Goal: Task Accomplishment & Management: Use online tool/utility

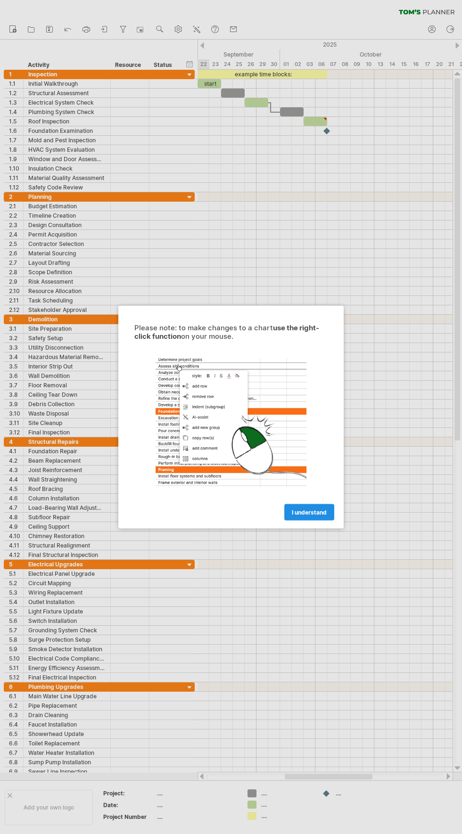
click at [310, 517] on link "I understand" at bounding box center [309, 512] width 50 height 16
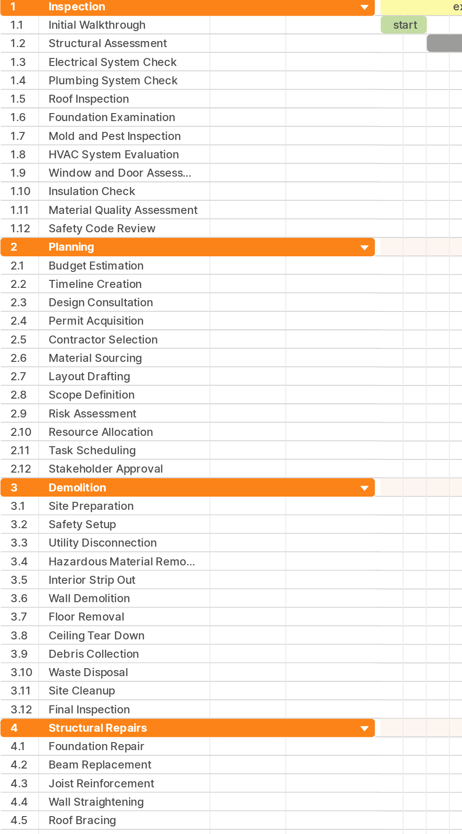
scroll to position [33, 0]
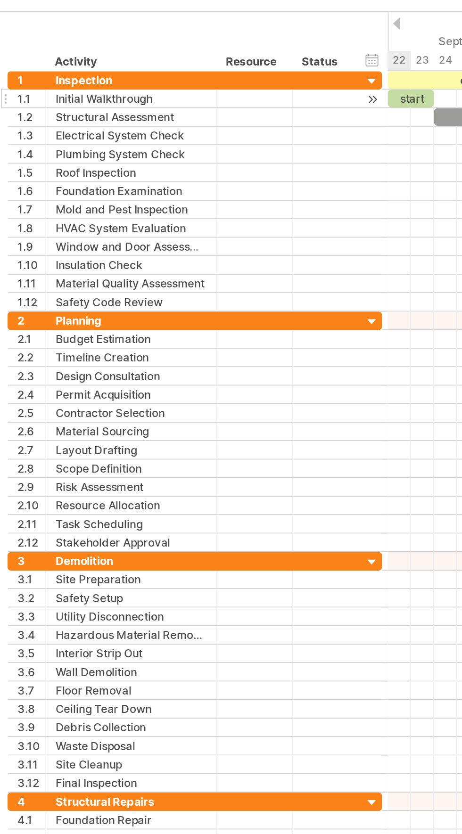
click at [72, 53] on div "Initial Walkthrough" at bounding box center [66, 50] width 77 height 9
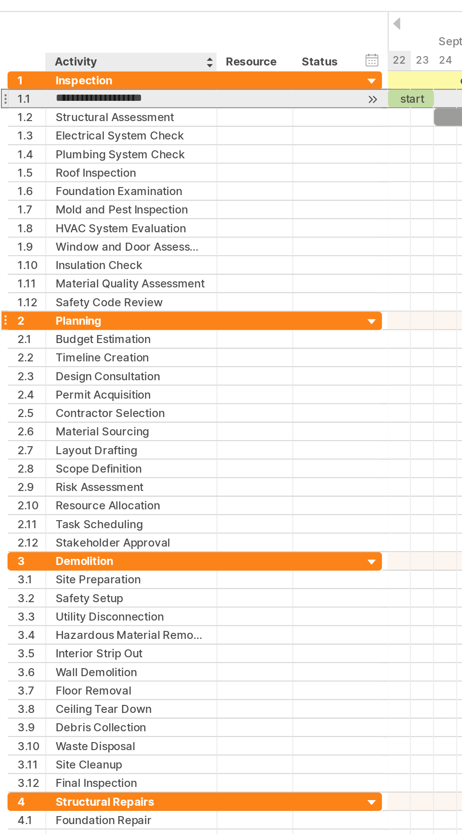
click at [191, 162] on div at bounding box center [189, 164] width 9 height 9
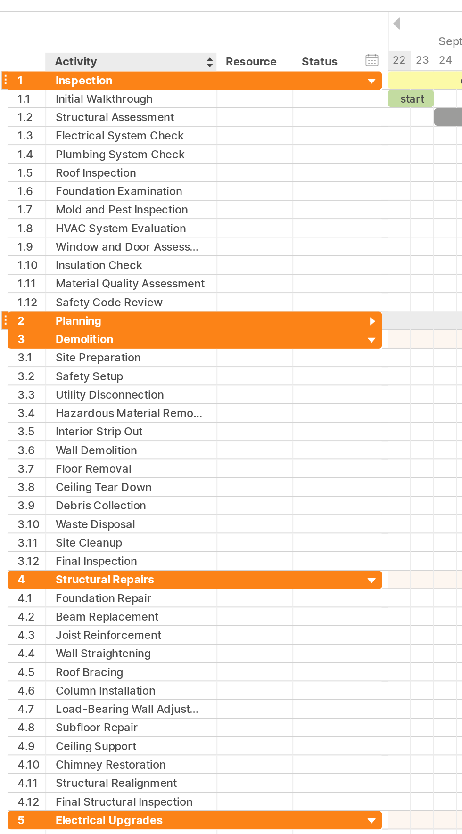
click at [188, 41] on div at bounding box center [189, 41] width 9 height 9
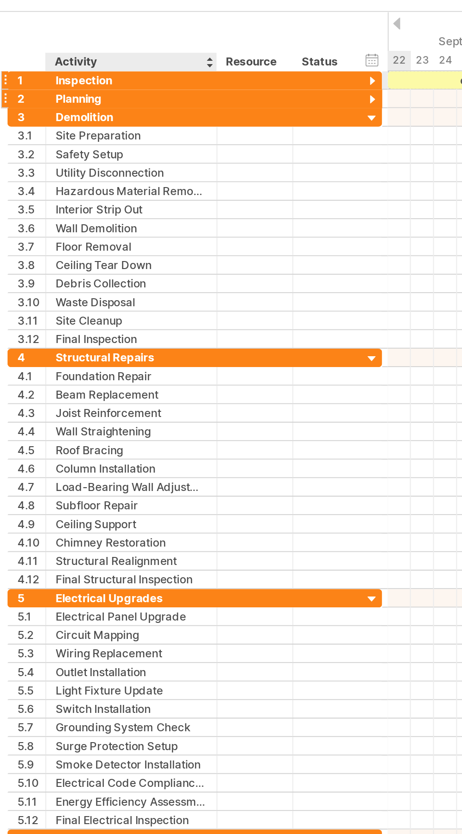
click at [186, 49] on div at bounding box center [189, 51] width 9 height 9
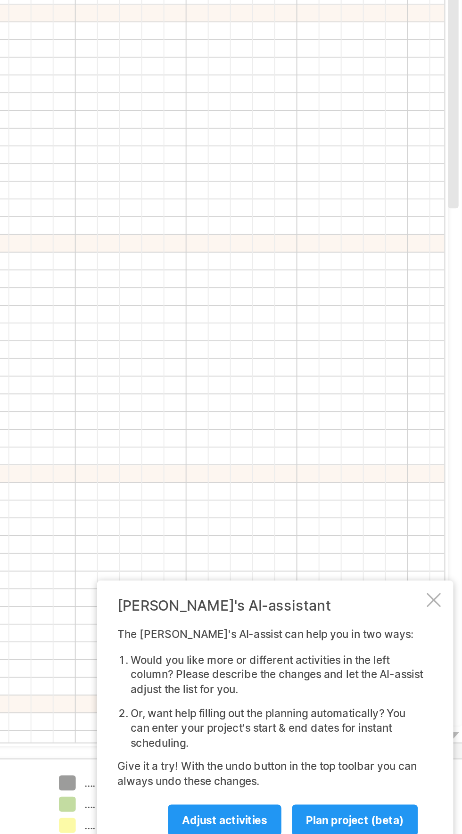
scroll to position [66, 0]
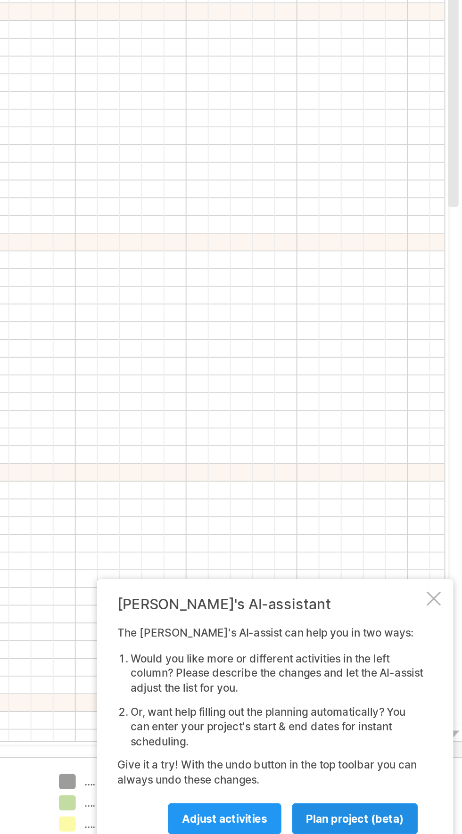
click at [410, 810] on span "plan project (beta)" at bounding box center [405, 813] width 52 height 7
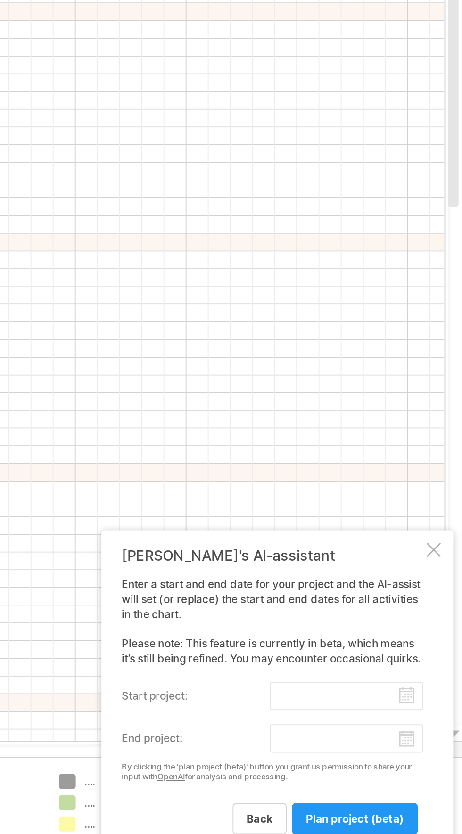
click at [392, 746] on input "start project:" at bounding box center [400, 748] width 82 height 15
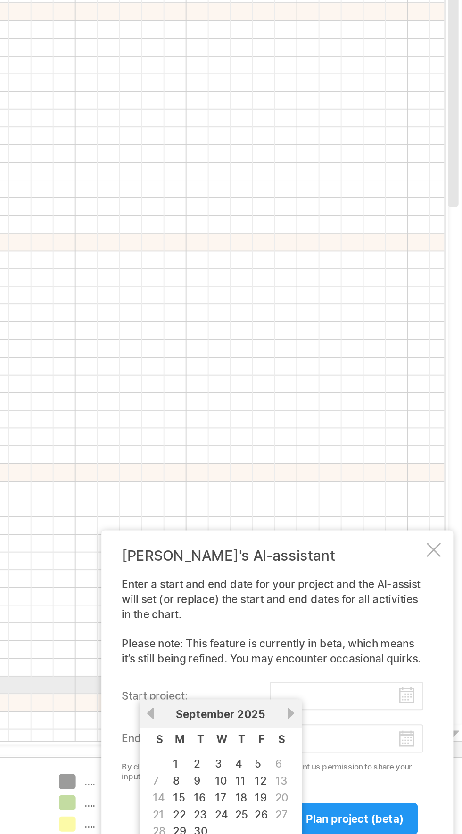
click at [307, 809] on td "22" at bounding box center [312, 812] width 10 height 8
type input "********"
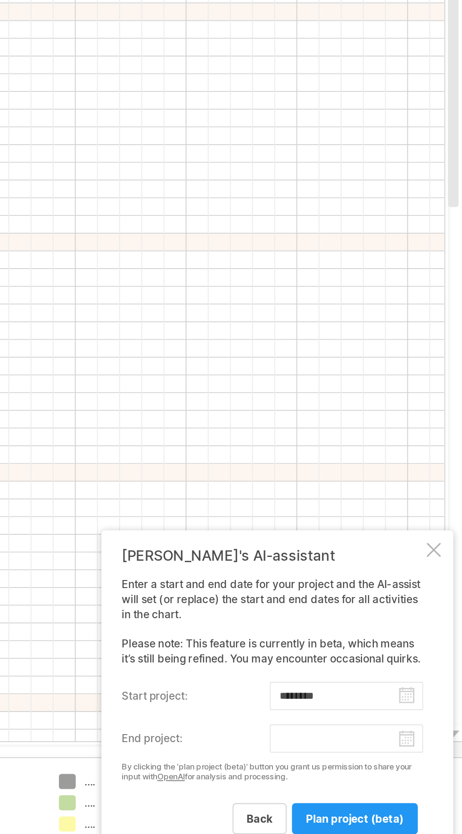
click at [390, 771] on body "progress(100%) Trying to reach [DOMAIN_NAME] Connected again... 0% clear filter…" at bounding box center [231, 385] width 462 height 903
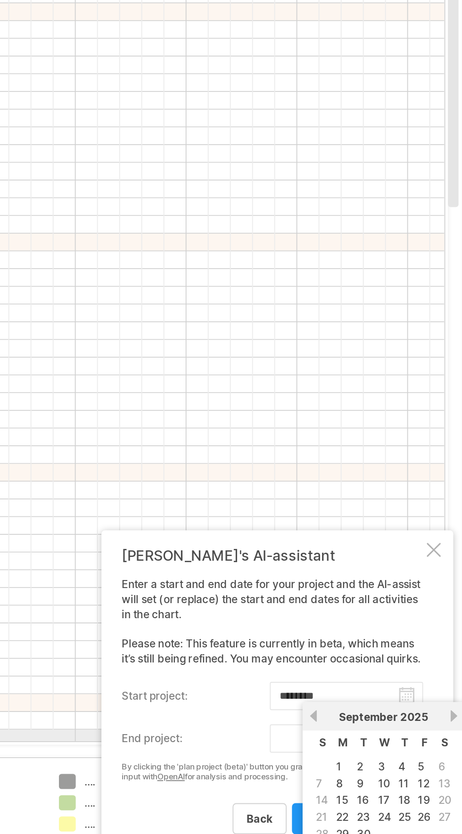
click at [437, 761] on span "2025" at bounding box center [436, 759] width 15 height 7
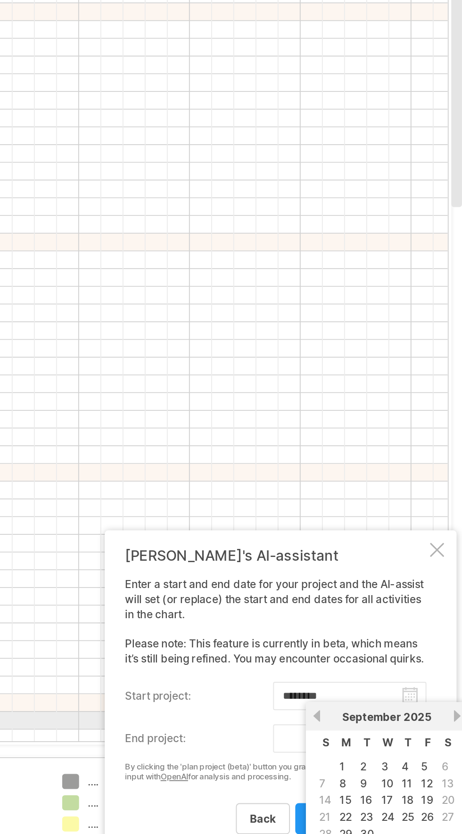
click at [456, 759] on link "next" at bounding box center [457, 759] width 7 height 7
click at [455, 759] on link "next" at bounding box center [457, 759] width 7 height 7
click at [456, 759] on link "next" at bounding box center [457, 759] width 7 height 7
click at [454, 759] on link "next" at bounding box center [457, 759] width 7 height 7
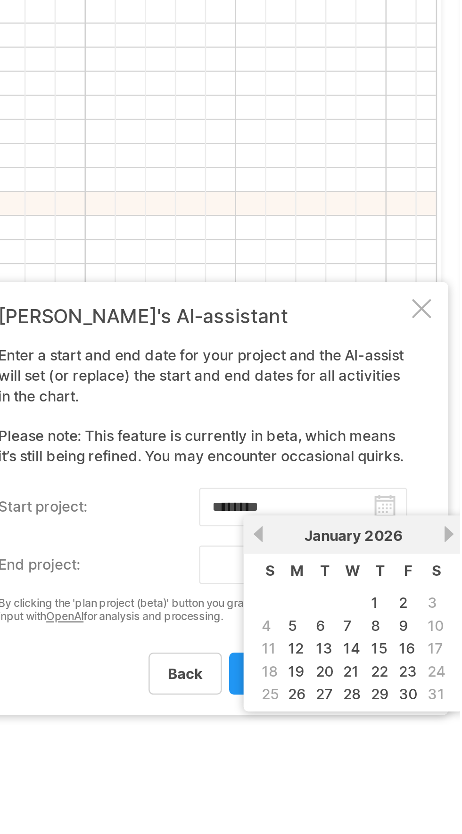
click at [456, 760] on link "next" at bounding box center [457, 759] width 7 height 7
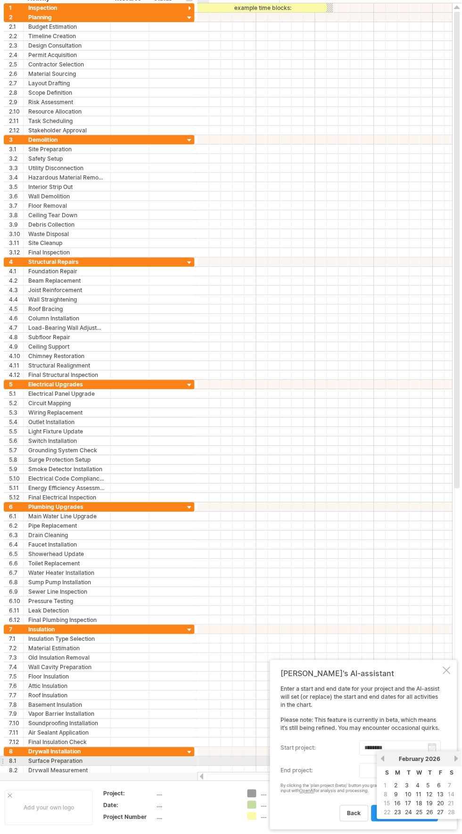
click at [448, 531] on div at bounding box center [324, 535] width 255 height 9
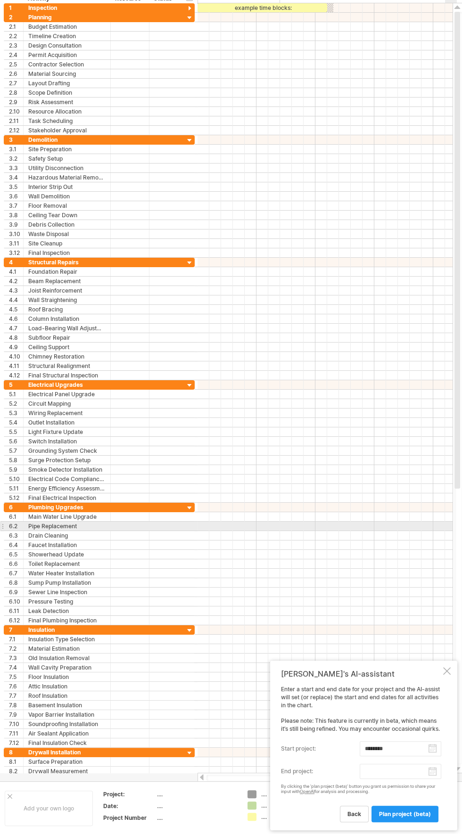
click at [412, 769] on body "progress(100%) Trying to reach [DOMAIN_NAME] Connected again... 0% clear filter…" at bounding box center [231, 385] width 462 height 903
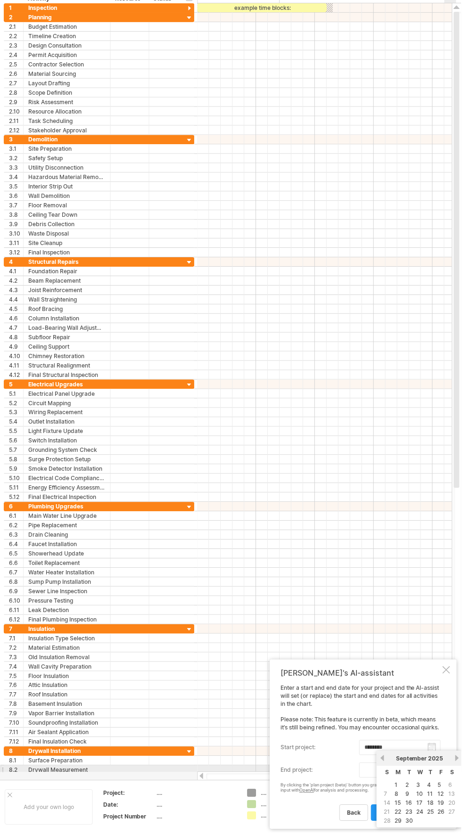
click at [434, 748] on input "********" at bounding box center [400, 748] width 82 height 15
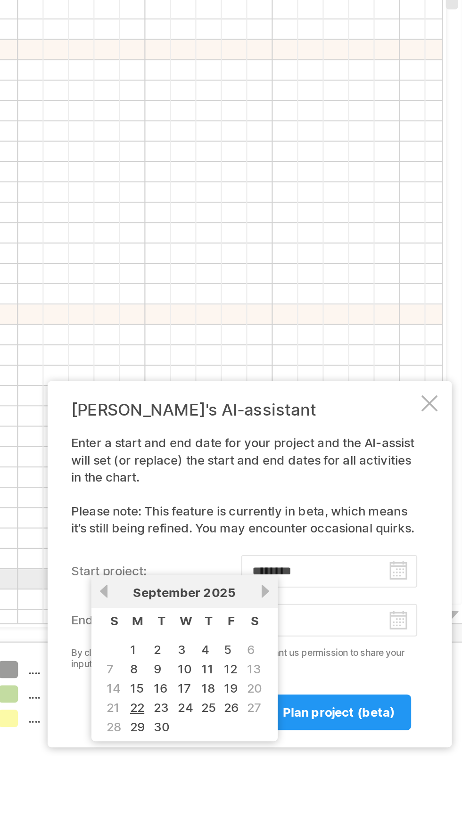
click at [352, 756] on span "2025" at bounding box center [349, 758] width 15 height 7
click at [405, 772] on body "progress(100%) Trying to reach [DOMAIN_NAME] Connected again... 0% clear filter…" at bounding box center [231, 385] width 462 height 903
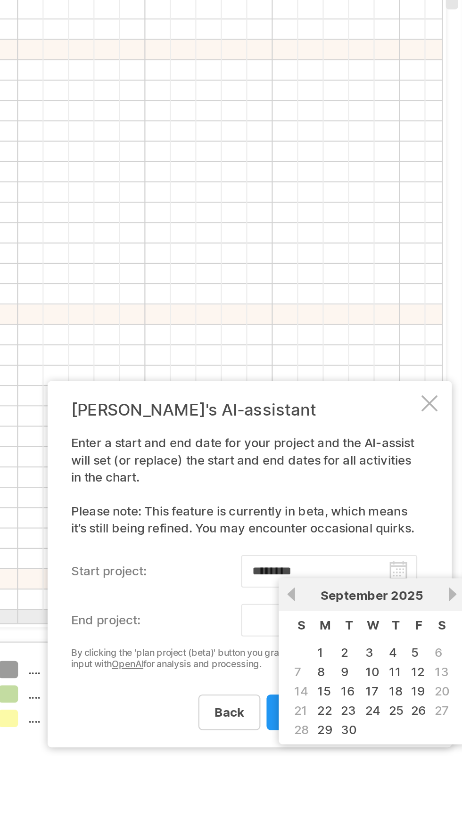
click at [371, 771] on input "end project:" at bounding box center [400, 771] width 82 height 15
click at [456, 757] on link "next" at bounding box center [457, 759] width 7 height 7
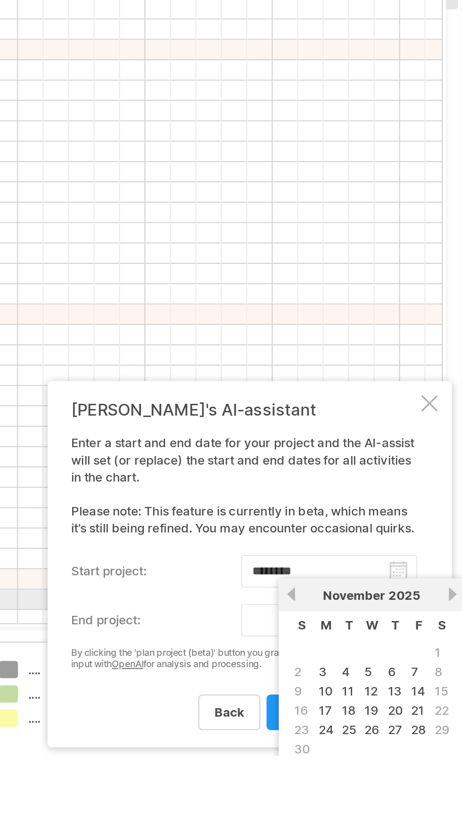
click at [457, 759] on link "next" at bounding box center [457, 759] width 7 height 7
click at [457, 757] on link "next" at bounding box center [457, 759] width 7 height 7
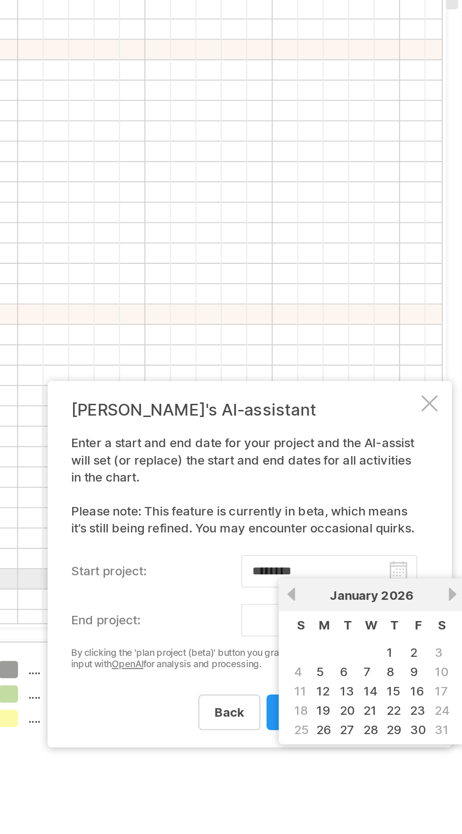
click at [457, 757] on link "next" at bounding box center [457, 759] width 7 height 7
click at [457, 759] on link "next" at bounding box center [456, 759] width 7 height 7
click at [457, 757] on link "next" at bounding box center [457, 759] width 7 height 7
click at [457, 759] on link "next" at bounding box center [457, 759] width 7 height 7
click at [457, 760] on link "next" at bounding box center [457, 759] width 7 height 7
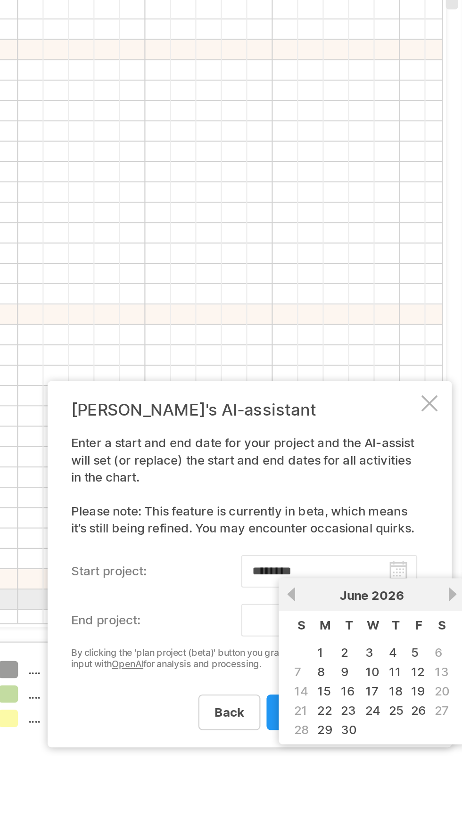
click at [456, 758] on link "next" at bounding box center [457, 759] width 7 height 7
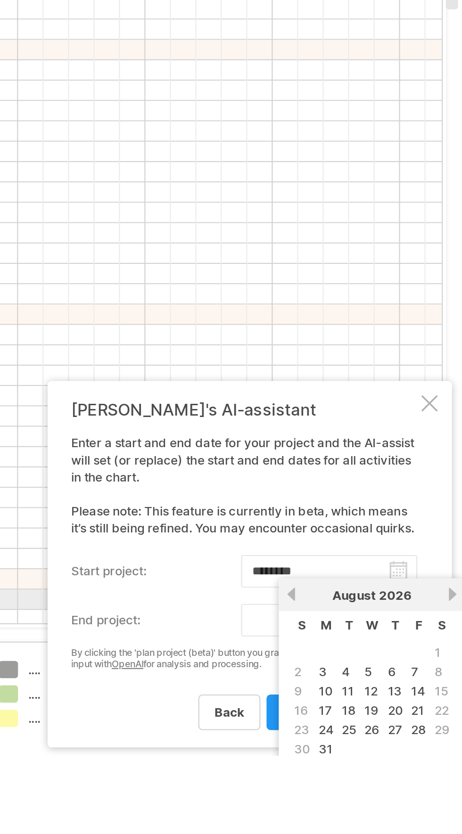
click at [457, 759] on link "next" at bounding box center [457, 759] width 7 height 7
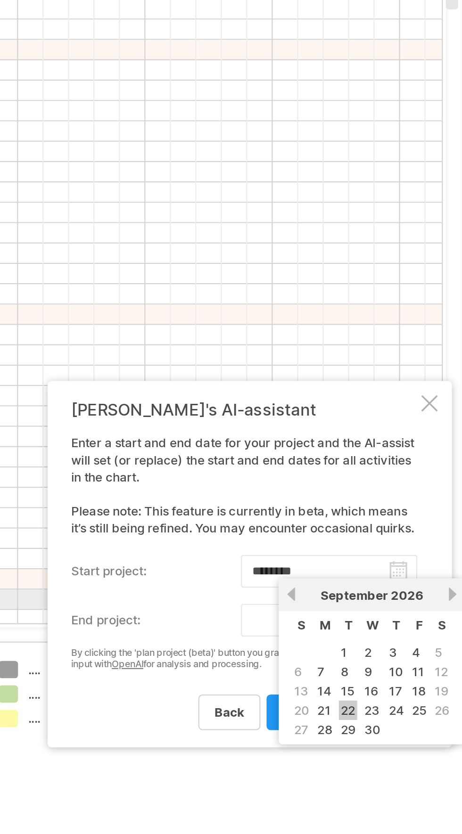
click at [410, 811] on link "22" at bounding box center [409, 812] width 8 height 9
type input "********"
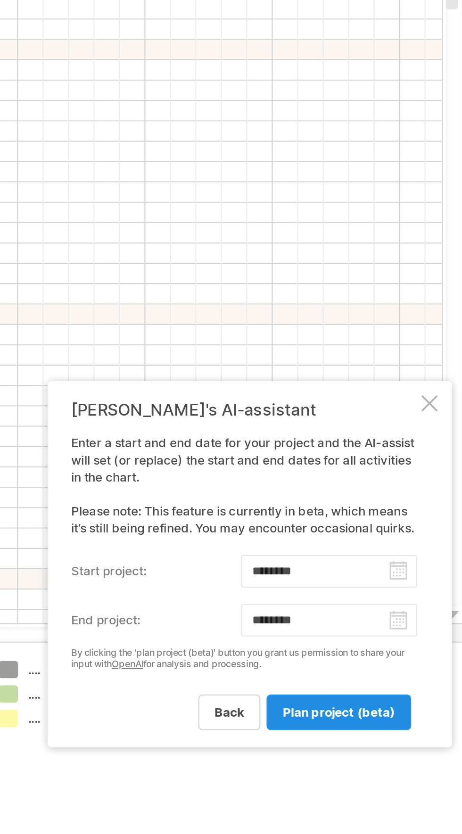
click at [407, 808] on link "plan project (beta)" at bounding box center [404, 814] width 67 height 16
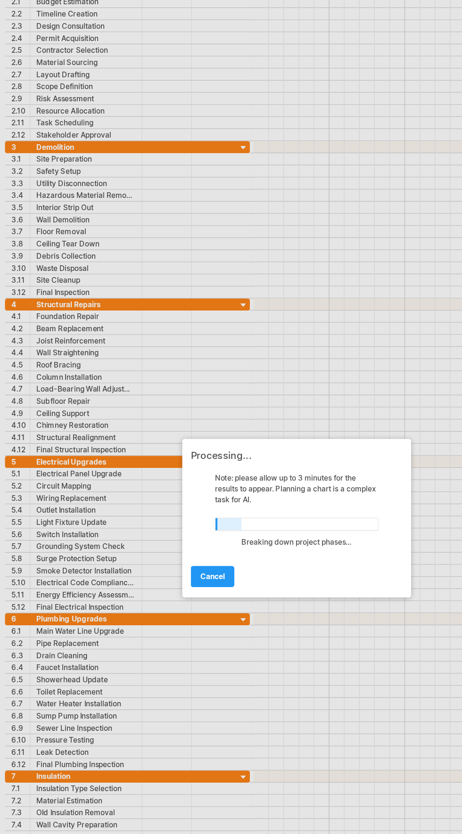
scroll to position [78, 0]
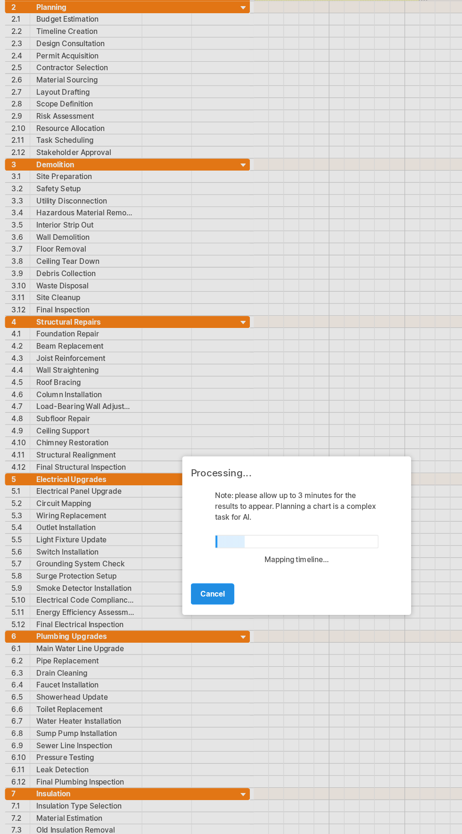
click at [171, 459] on span "cancel" at bounding box center [165, 462] width 19 height 7
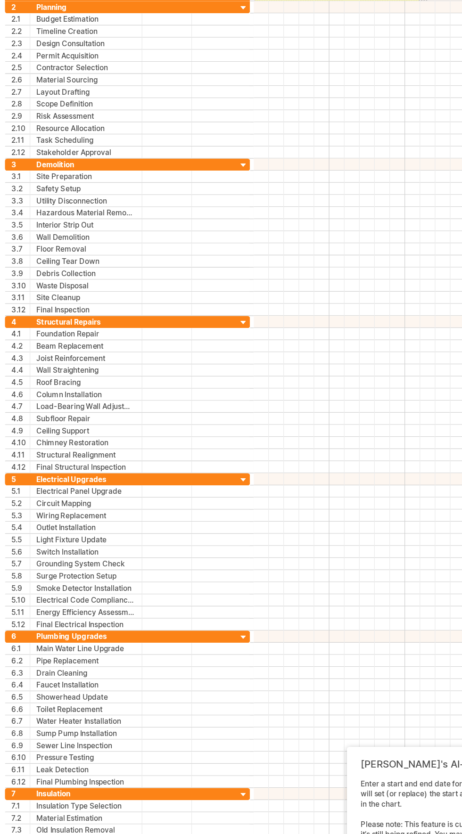
scroll to position [297, 0]
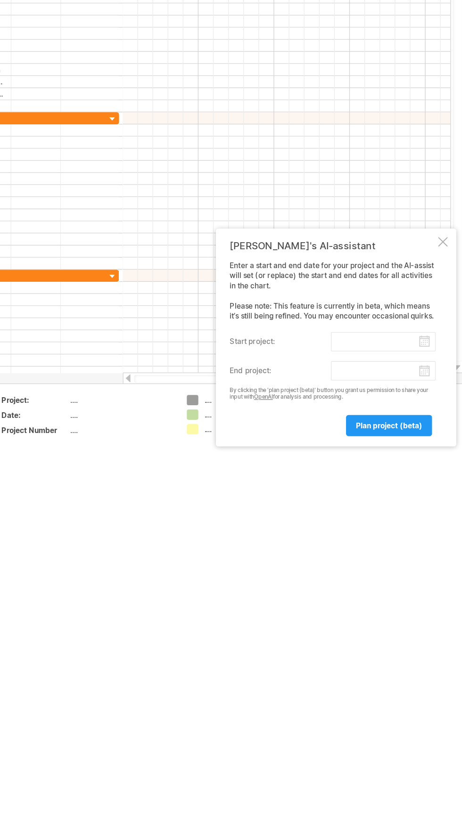
click at [449, 369] on div at bounding box center [447, 373] width 8 height 8
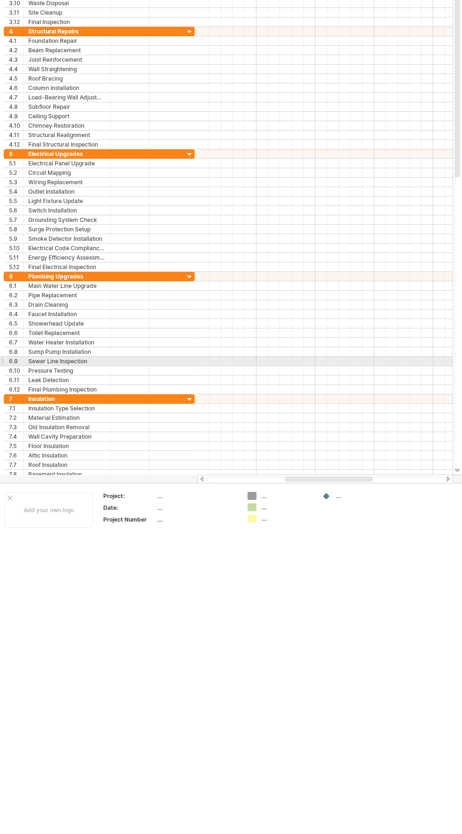
click at [210, 495] on div "...." at bounding box center [196, 496] width 79 height 8
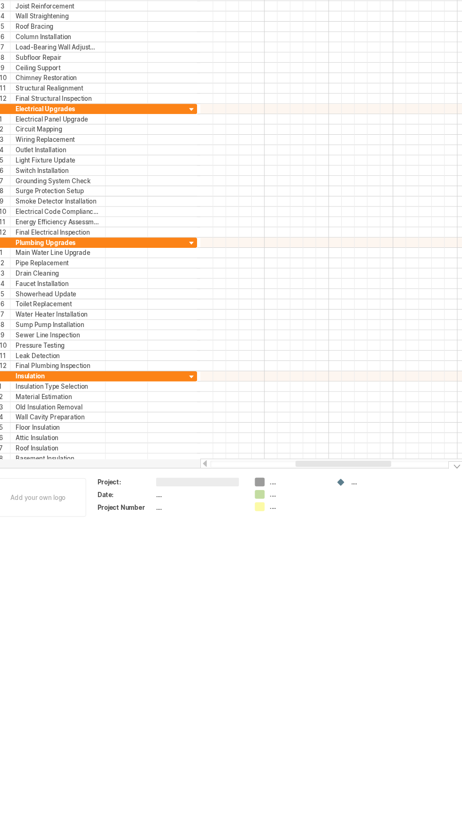
click at [211, 494] on input "text" at bounding box center [195, 496] width 76 height 8
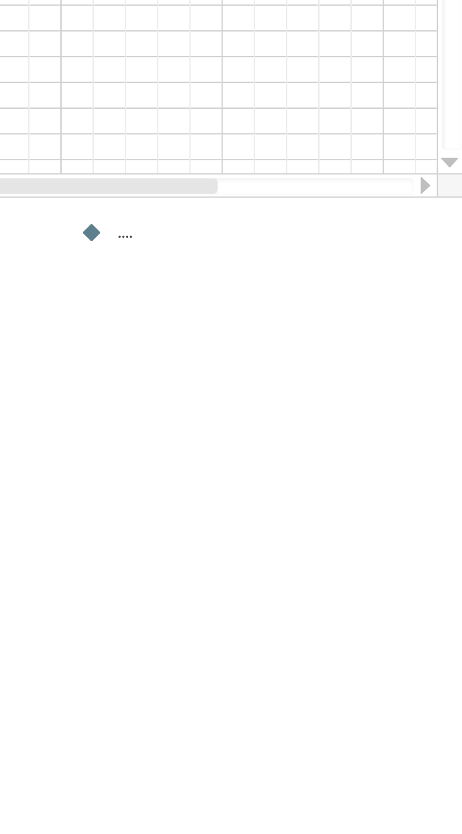
click at [459, 471] on div at bounding box center [457, 471] width 6 height 8
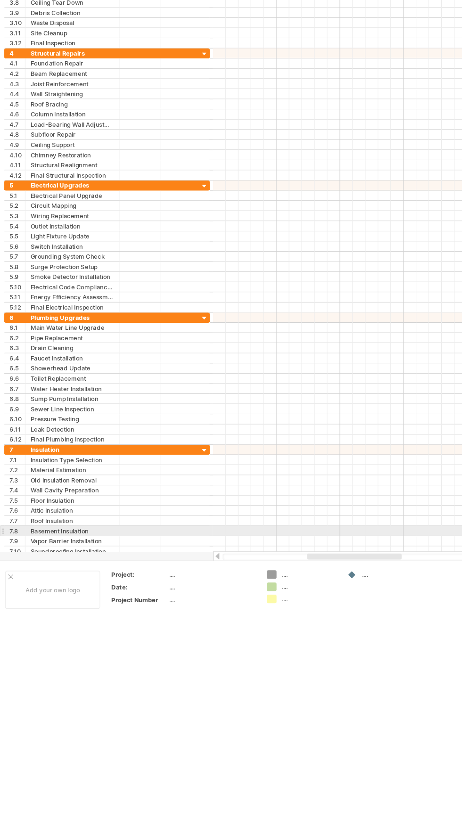
scroll to position [230, 0]
